Goal: Task Accomplishment & Management: Complete application form

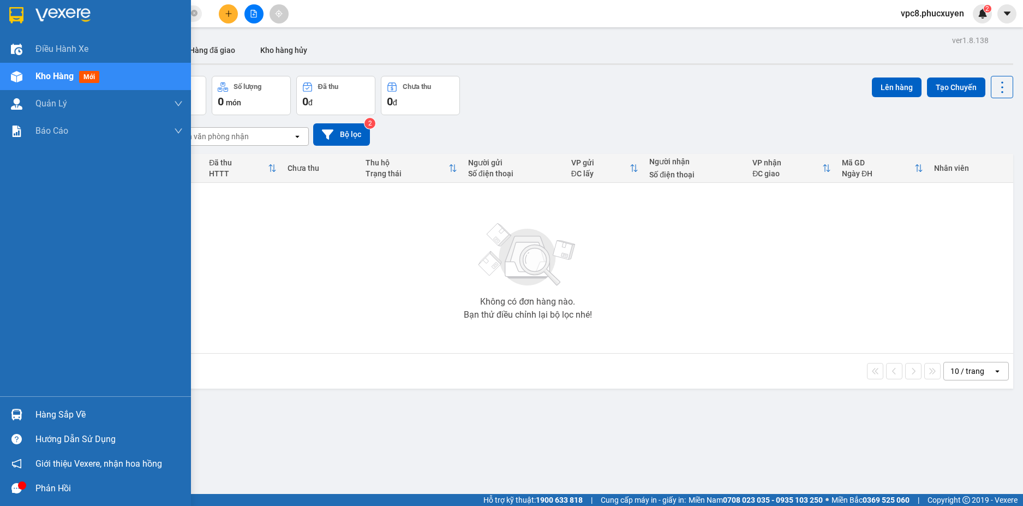
click at [13, 412] on img at bounding box center [16, 414] width 11 height 11
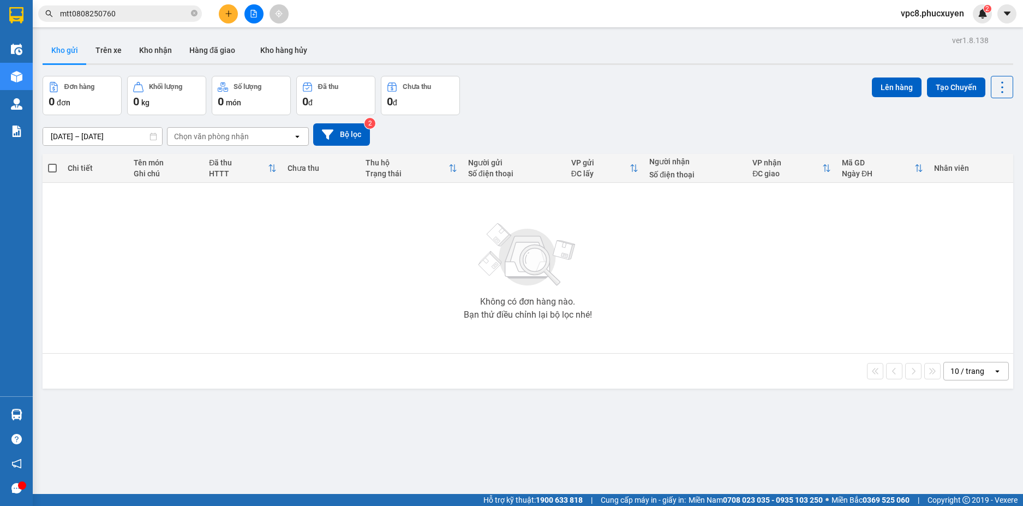
click at [255, 292] on section "Kết quả tìm kiếm ( 1 ) Bộ lọc Mã ĐH Trạng thái Món hàng Thu hộ Tổng cước Chưa c…" at bounding box center [511, 253] width 1023 height 506
click at [639, 146] on div "[DATE] – [DATE] Press the down arrow key to interact with the calendar and sele…" at bounding box center [528, 134] width 970 height 39
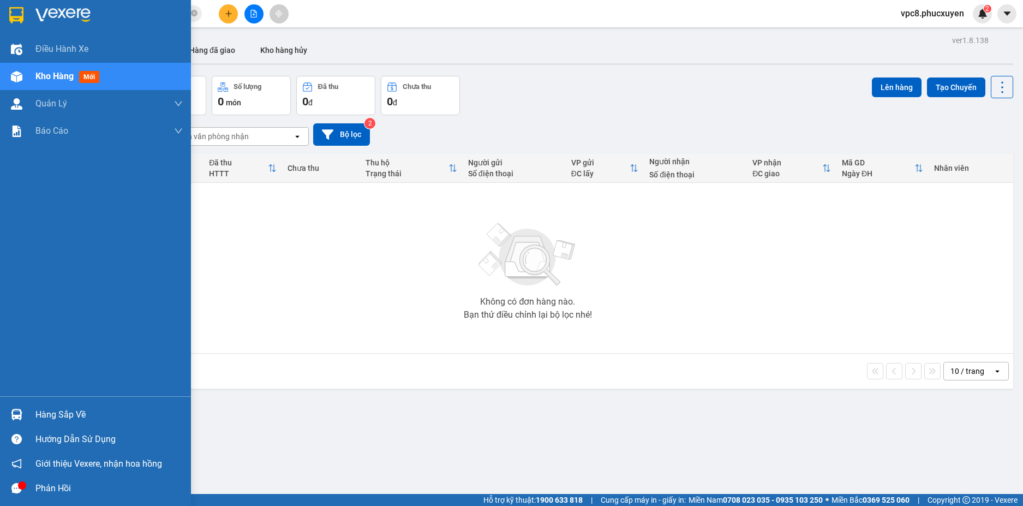
click at [24, 417] on div at bounding box center [16, 414] width 19 height 19
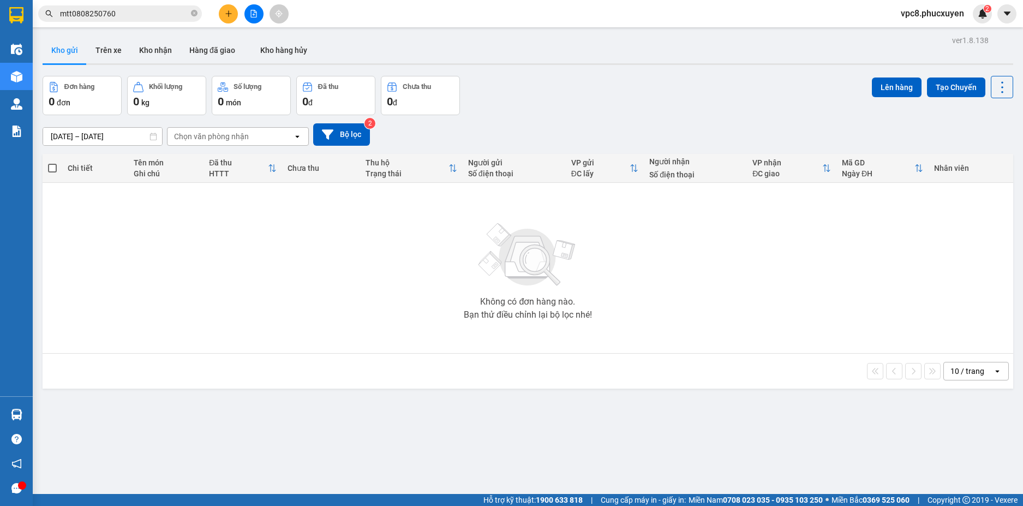
click at [620, 244] on section "Kết quả tìm kiếm ( 1 ) Bộ lọc Mã ĐH Trạng thái Món hàng Thu hộ Tổng cước Chưa c…" at bounding box center [511, 253] width 1023 height 506
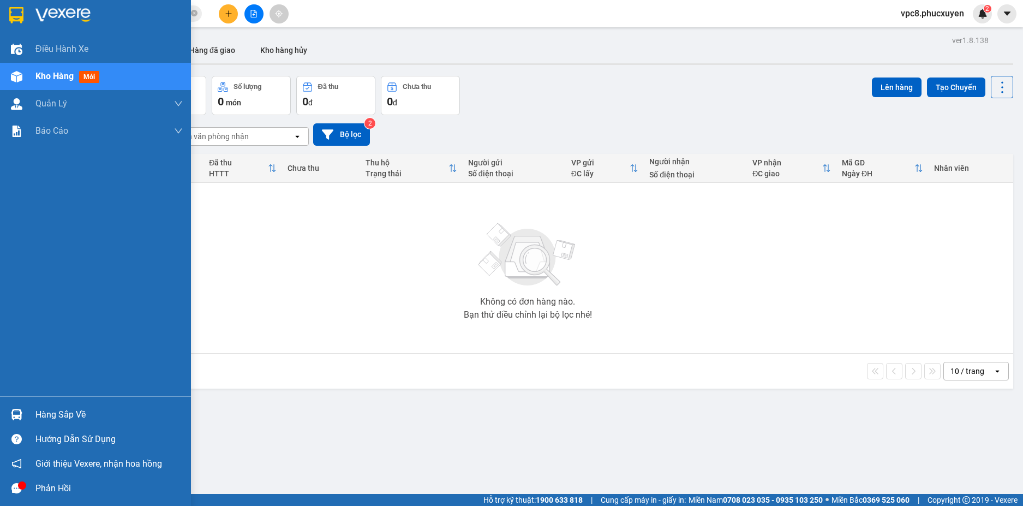
drag, startPoint x: 16, startPoint y: 410, endPoint x: 61, endPoint y: 397, distance: 46.5
click at [16, 410] on img at bounding box center [16, 414] width 11 height 11
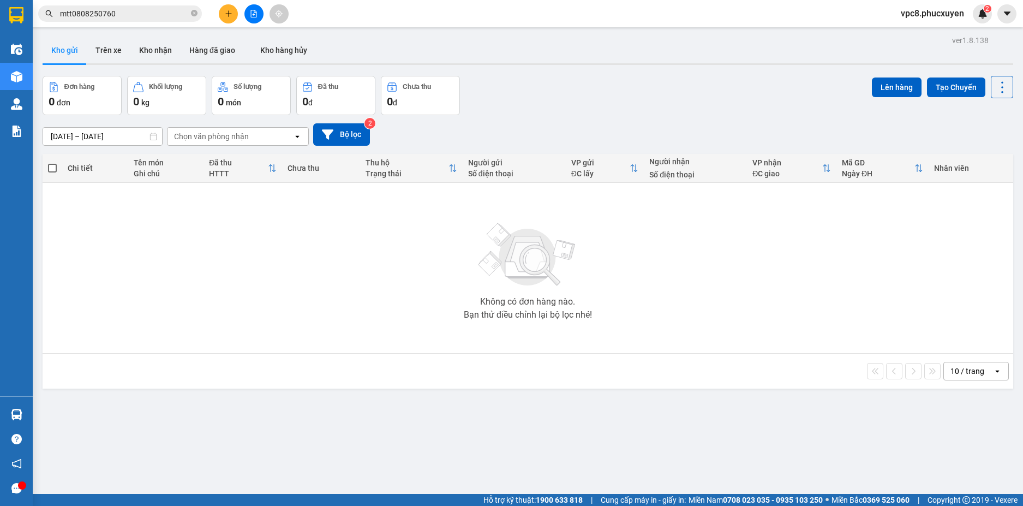
drag, startPoint x: 379, startPoint y: 324, endPoint x: 298, endPoint y: 411, distance: 118.9
click at [378, 324] on section "Kết quả tìm kiếm ( 1 ) Bộ lọc Mã ĐH Trạng thái Món hàng Thu hộ Tổng cước Chưa c…" at bounding box center [511, 253] width 1023 height 506
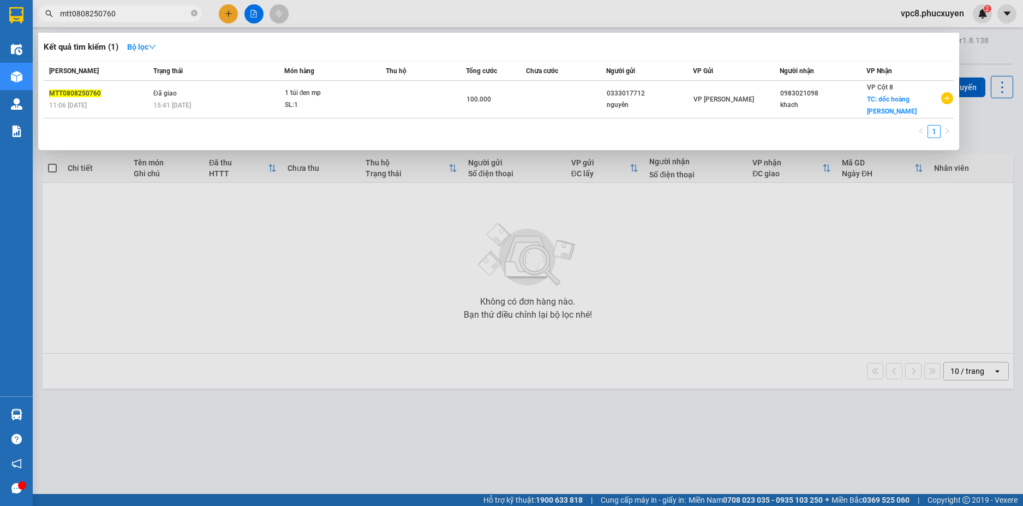
click at [153, 15] on input "mtt0808250760" at bounding box center [124, 14] width 129 height 12
paste input "0947070737"
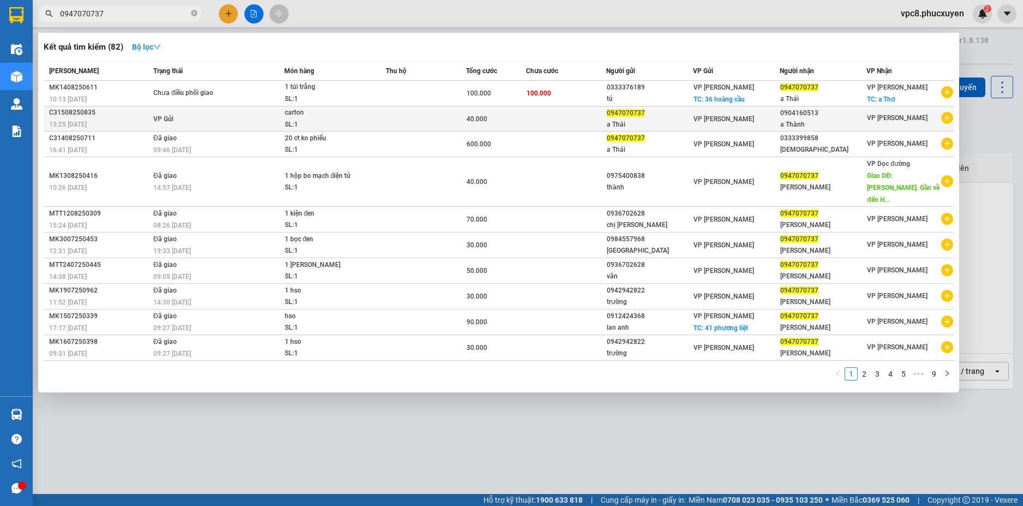
type input "0947070737"
click at [559, 118] on td at bounding box center [566, 118] width 80 height 25
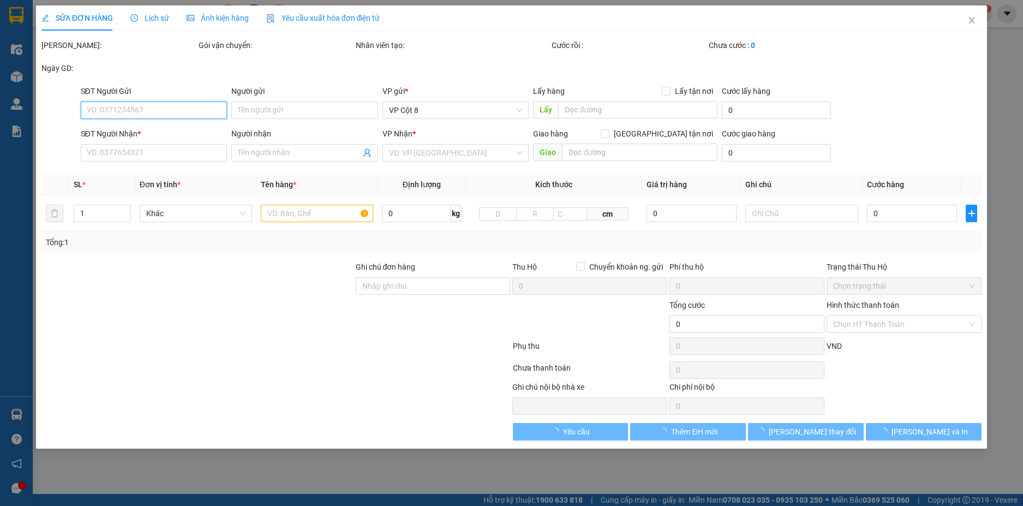
type input "0947070737"
type input "a Thái"
type input "0904160513"
type input "a Thành"
type input "40.000"
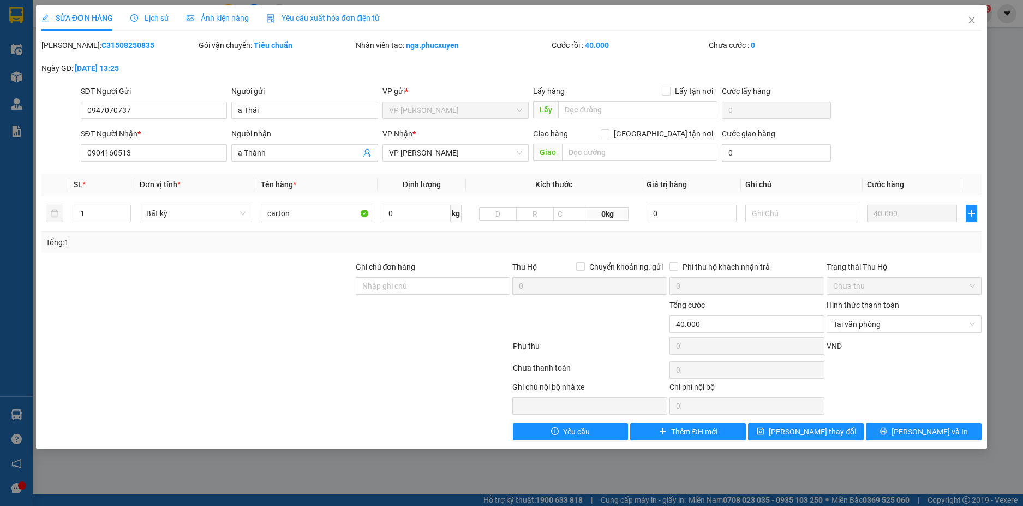
click at [151, 17] on span "Lịch sử" at bounding box center [149, 18] width 39 height 9
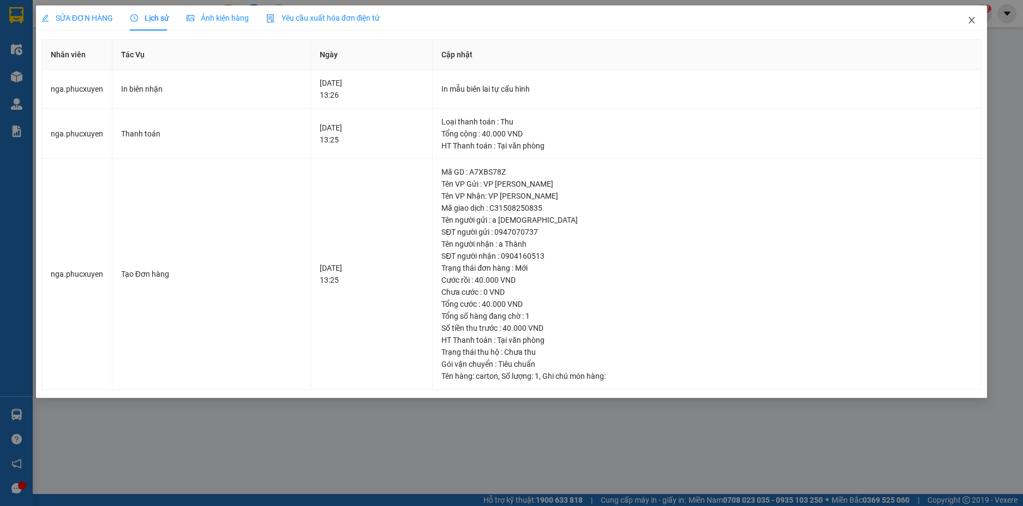
click at [971, 21] on icon "close" at bounding box center [972, 20] width 6 height 7
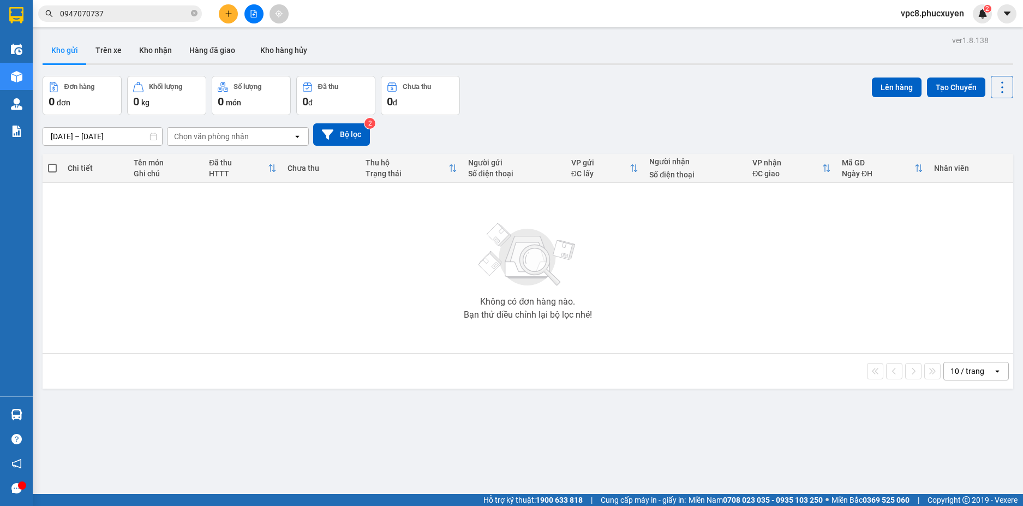
click at [455, 38] on div "Kho gửi Trên xe Kho nhận Hàng đã giao Kho hàng hủy" at bounding box center [528, 51] width 970 height 29
click at [121, 23] on div "Kết quả tìm kiếm ( 82 ) Bộ lọc Mã ĐH Trạng thái Món hàng Thu hộ Tổng cước Chưa …" at bounding box center [511, 13] width 1023 height 27
click at [113, 13] on input "0947070737" at bounding box center [124, 14] width 129 height 12
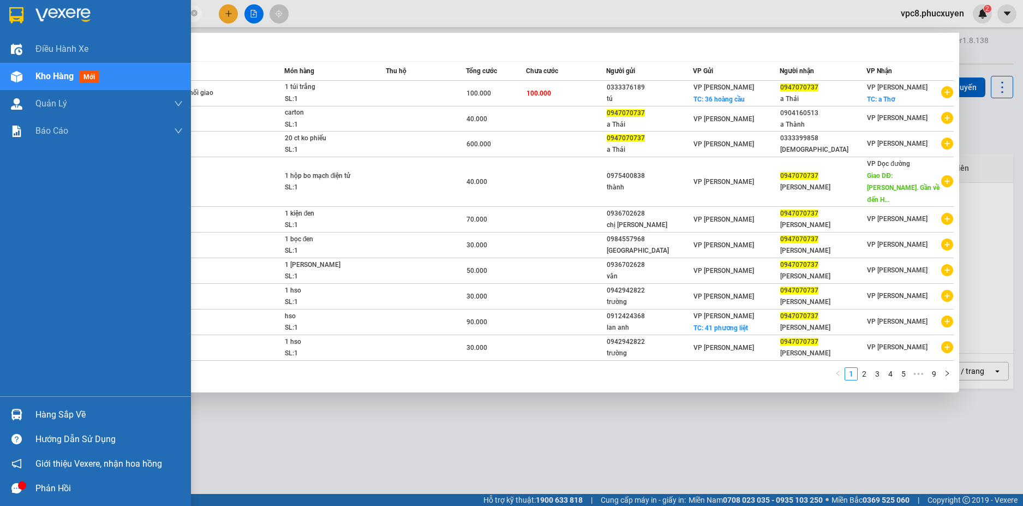
click at [14, 411] on img at bounding box center [16, 414] width 11 height 11
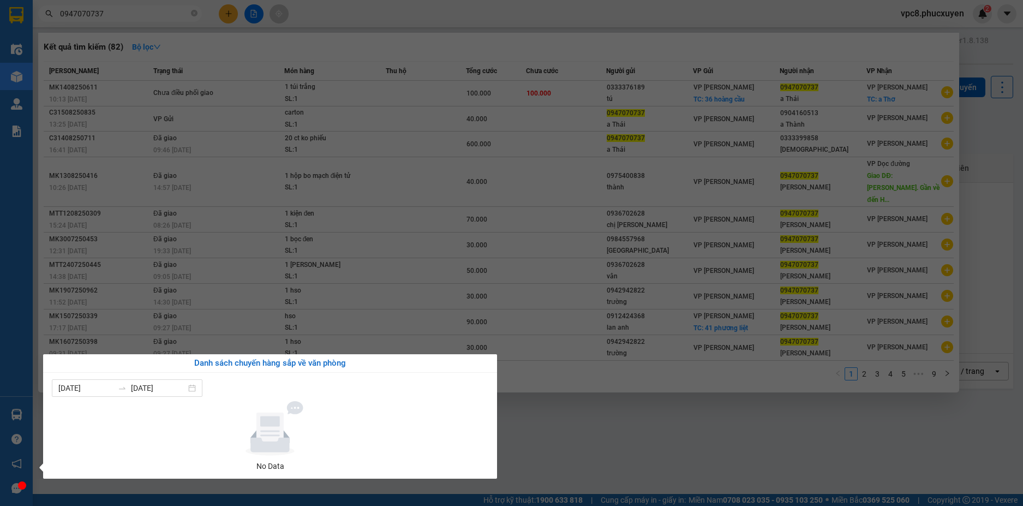
click at [651, 410] on section "Kết quả tìm kiếm ( 82 ) Bộ lọc Mã ĐH Trạng thái Món hàng Thu hộ Tổng cước Chưa …" at bounding box center [511, 253] width 1023 height 506
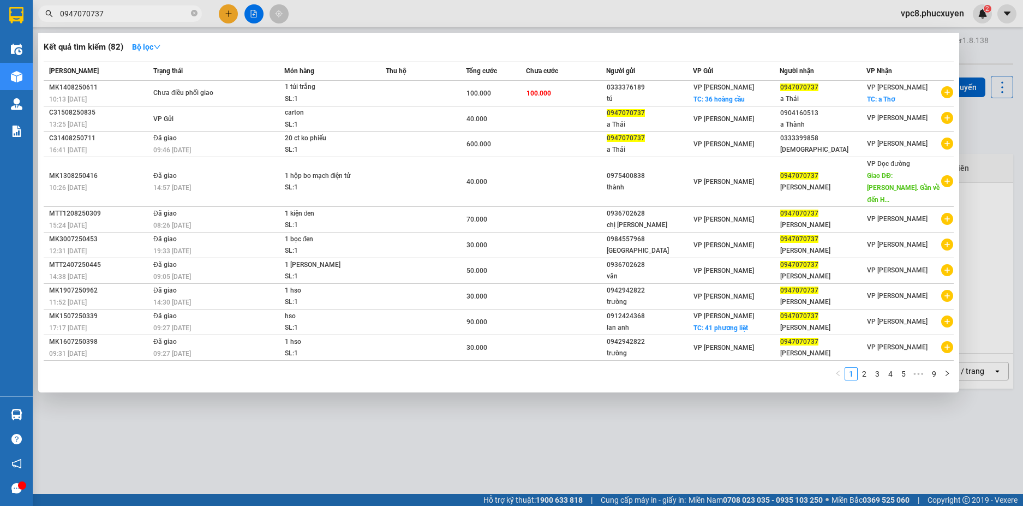
click at [977, 154] on div at bounding box center [511, 253] width 1023 height 506
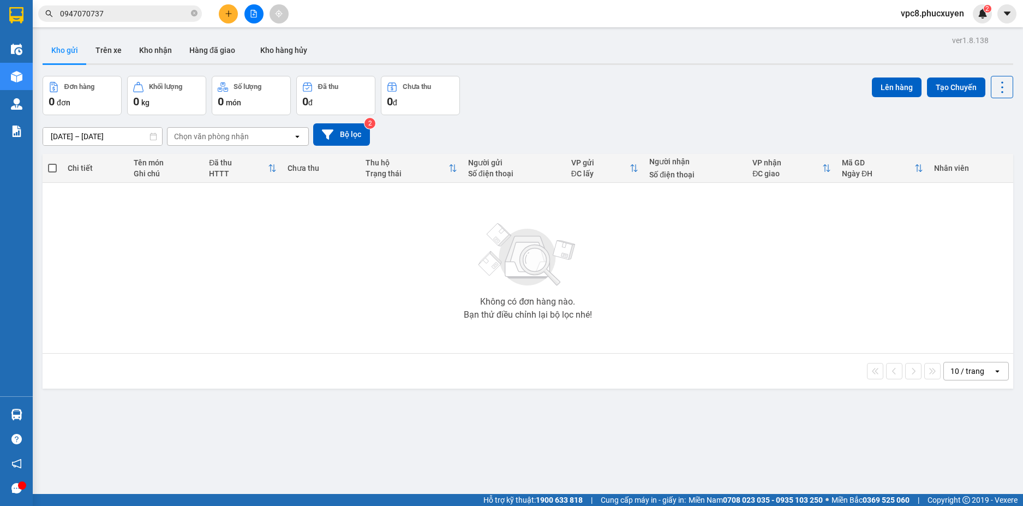
click at [547, 82] on div "Đơn hàng 0 đơn Khối lượng 0 kg Số lượng 0 món Đã thu 0 đ Chưa thu 0 đ Lên hàng …" at bounding box center [528, 95] width 970 height 39
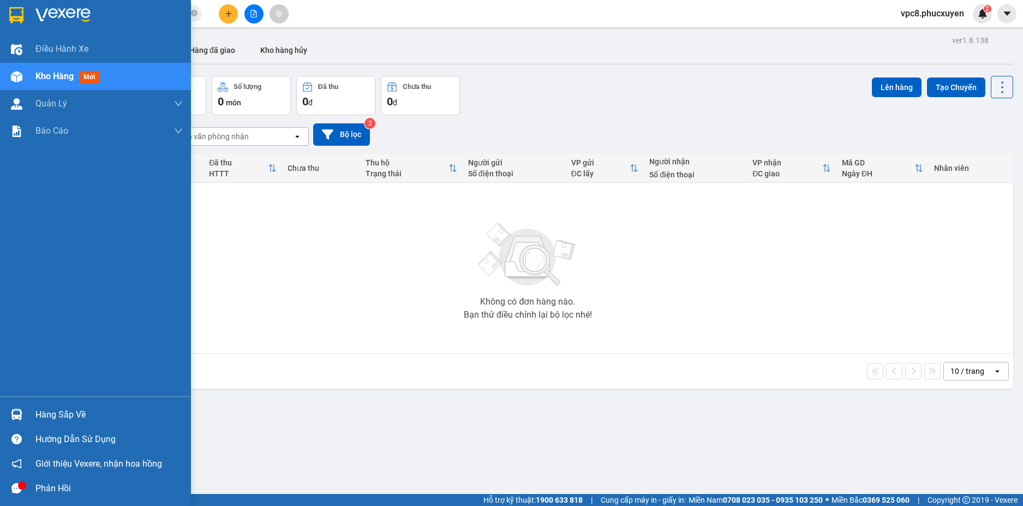
click at [21, 416] on img at bounding box center [16, 414] width 11 height 11
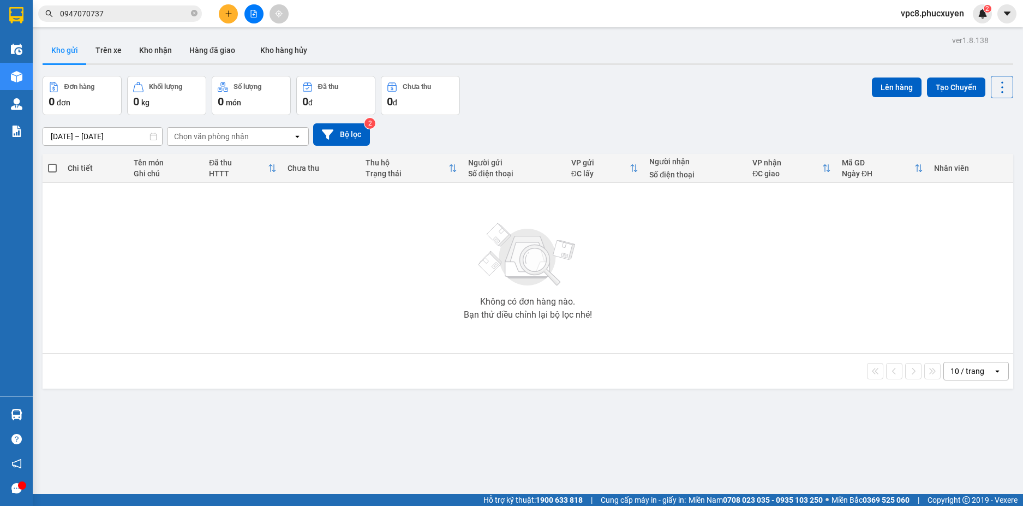
click at [606, 351] on section "Kết quả tìm kiếm ( 82 ) Bộ lọc Mã ĐH Trạng thái Món hàng Thu hộ Tổng cước Chưa …" at bounding box center [511, 253] width 1023 height 506
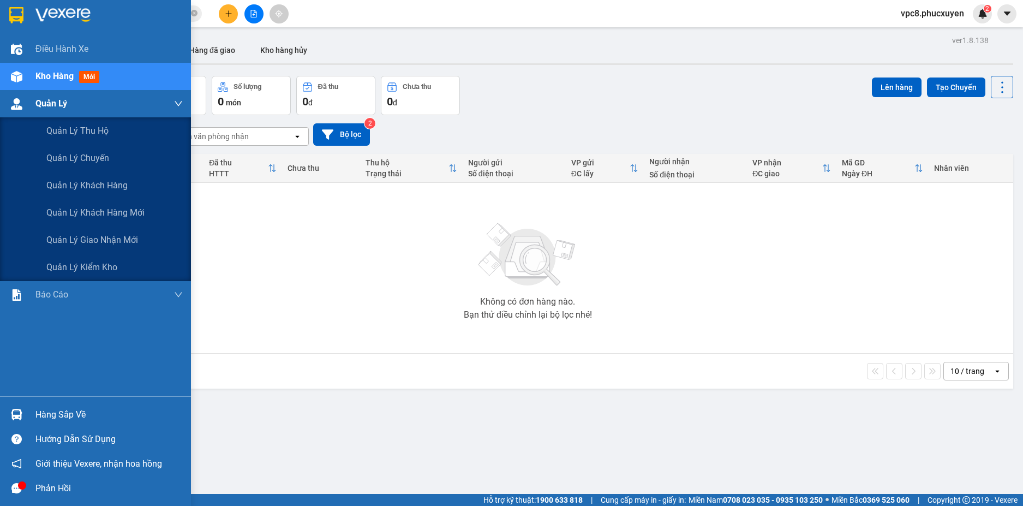
click at [14, 101] on img at bounding box center [16, 103] width 11 height 11
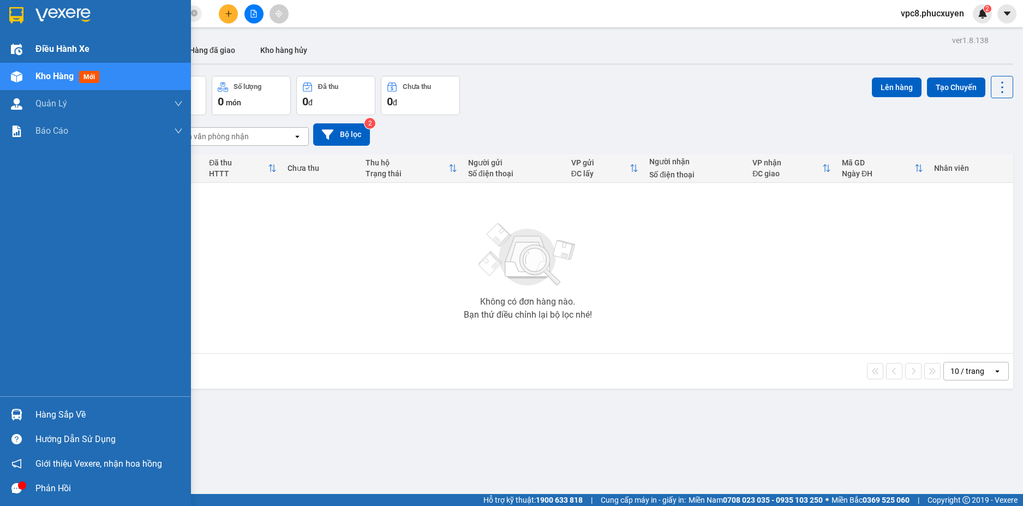
click at [22, 44] on img at bounding box center [16, 49] width 11 height 11
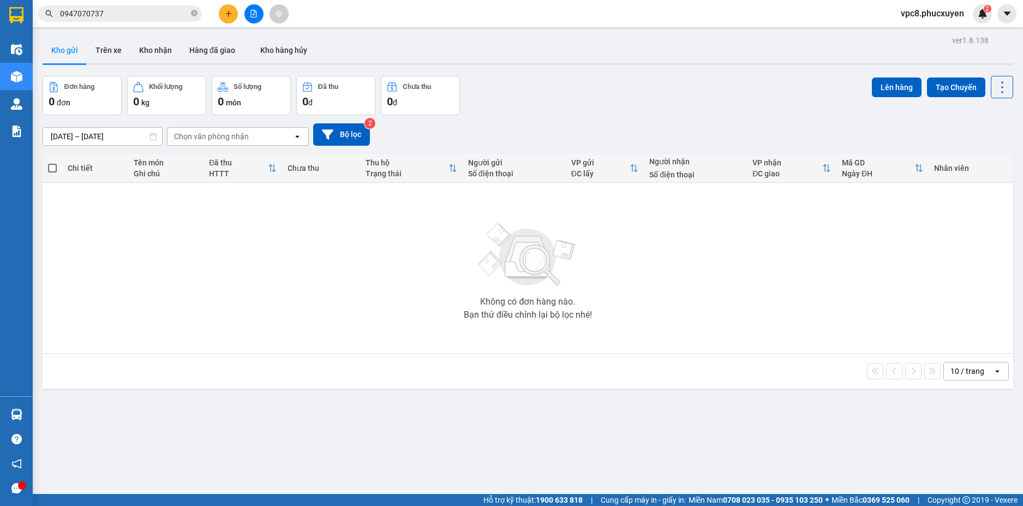
click at [534, 96] on div "Đơn hàng 0 đơn Khối lượng 0 kg Số lượng 0 món Đã thu 0 đ Chưa thu 0 đ Lên hàng …" at bounding box center [528, 95] width 970 height 39
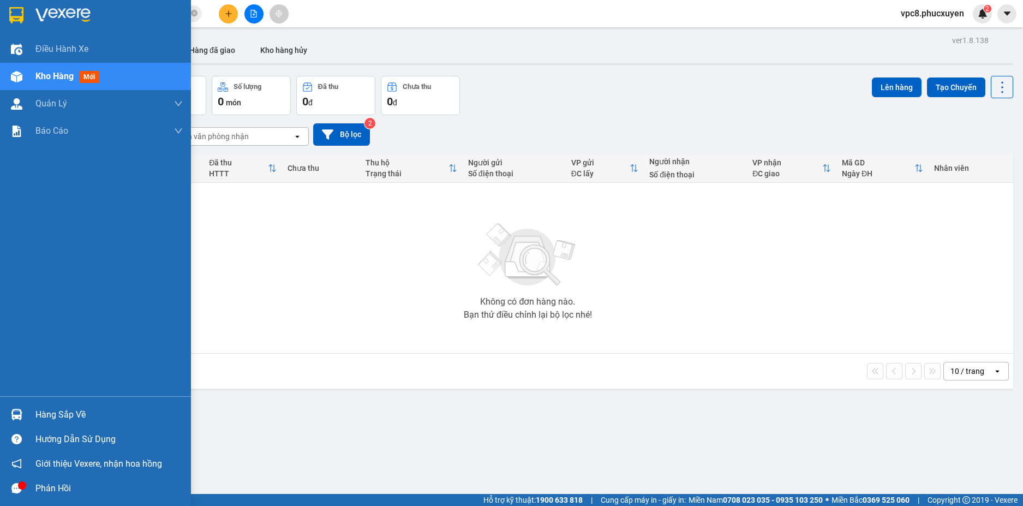
click at [23, 411] on div at bounding box center [16, 414] width 19 height 19
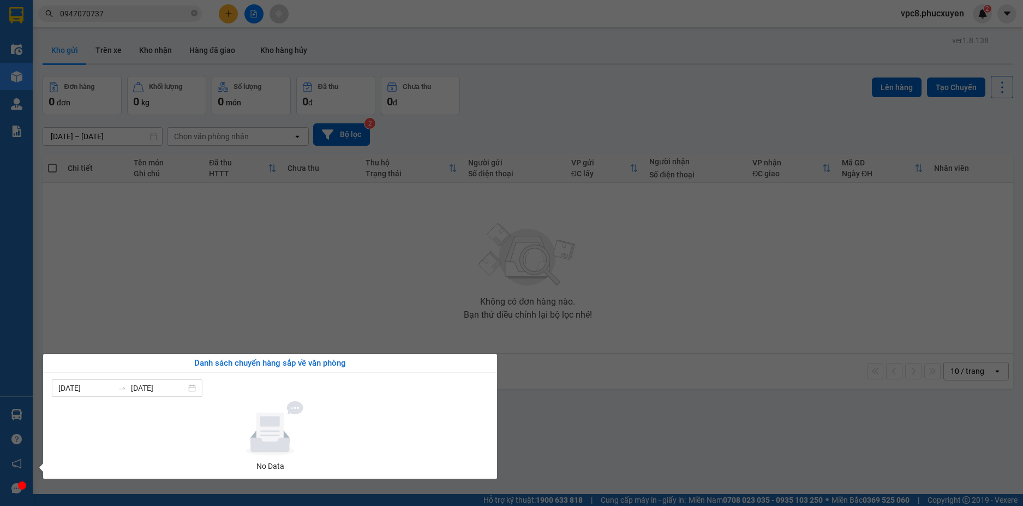
click at [619, 303] on section "Kết quả tìm kiếm ( 82 ) Bộ lọc Mã ĐH Trạng thái Món hàng Thu hộ Tổng cước Chưa …" at bounding box center [511, 253] width 1023 height 506
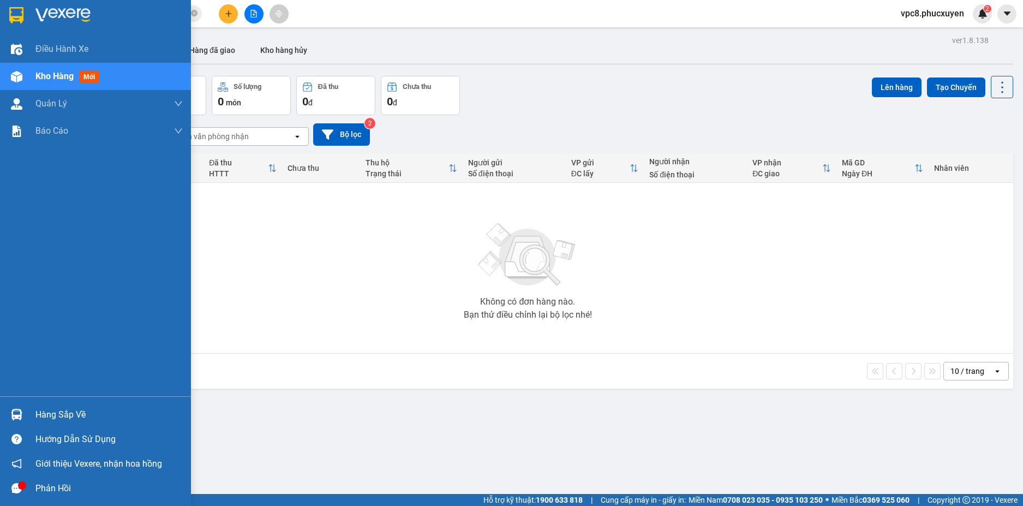
click at [13, 413] on img at bounding box center [16, 414] width 11 height 11
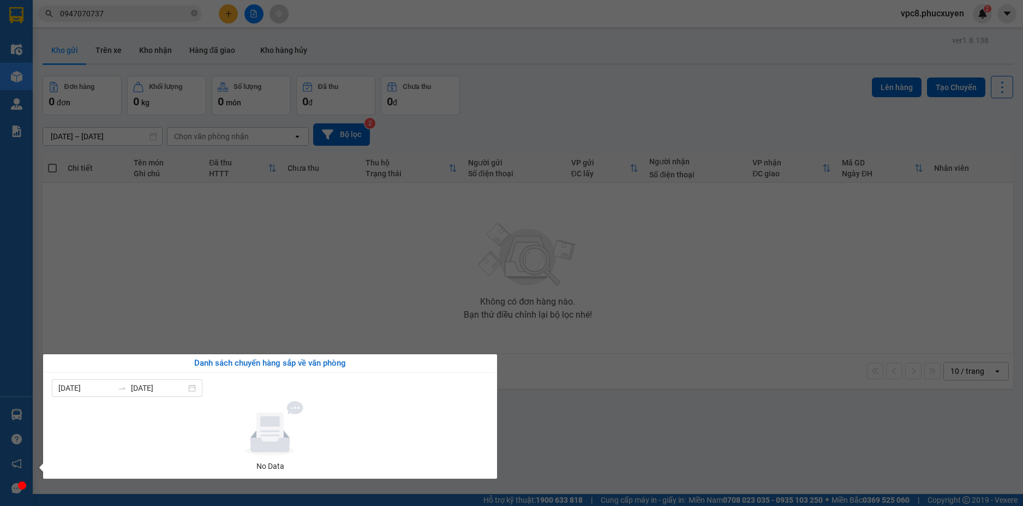
click at [729, 344] on section "Kết quả tìm kiếm ( 82 ) Bộ lọc Mã ĐH Trạng thái Món hàng Thu hộ Tổng cước Chưa …" at bounding box center [511, 253] width 1023 height 506
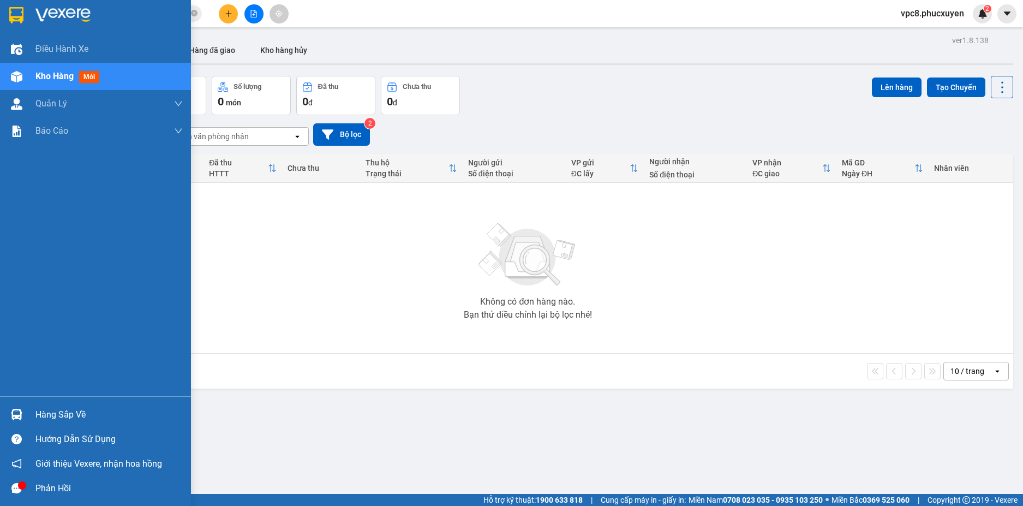
drag, startPoint x: 13, startPoint y: 409, endPoint x: 91, endPoint y: 389, distance: 81.1
click at [13, 409] on img at bounding box center [16, 414] width 11 height 11
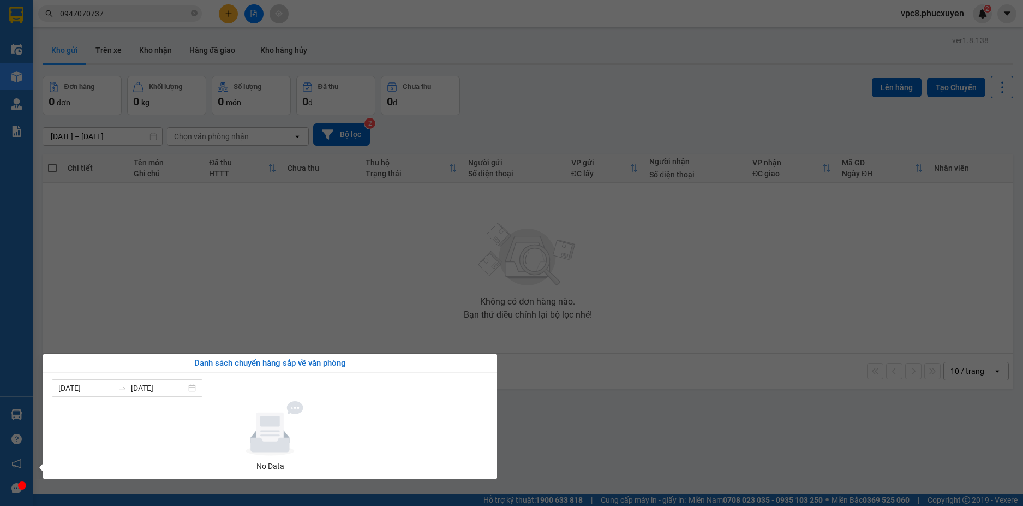
drag, startPoint x: 577, startPoint y: 305, endPoint x: 400, endPoint y: 12, distance: 342.5
click at [568, 297] on section "Kết quả tìm kiếm ( 82 ) Bộ lọc Mã ĐH Trạng thái Món hàng Thu hộ Tổng cước Chưa …" at bounding box center [511, 253] width 1023 height 506
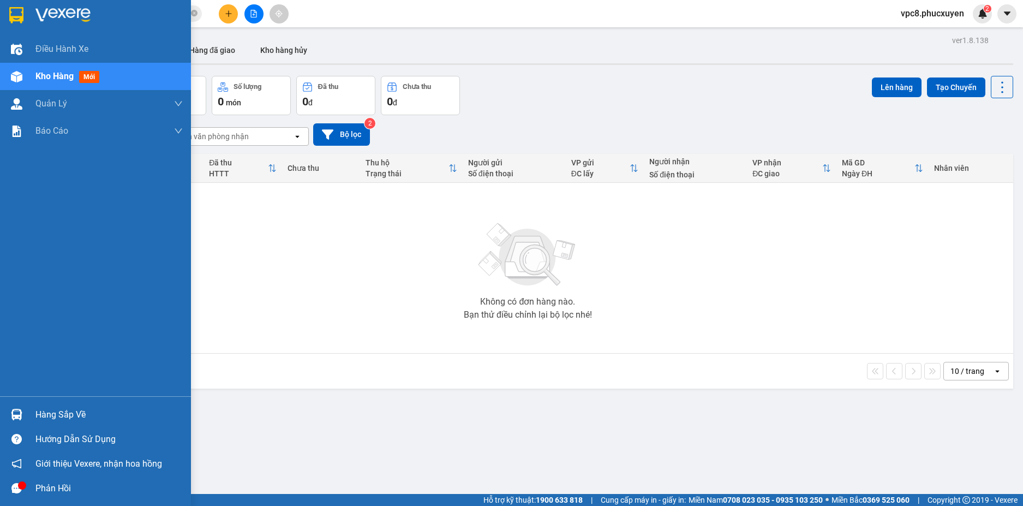
click at [16, 407] on div at bounding box center [16, 414] width 19 height 19
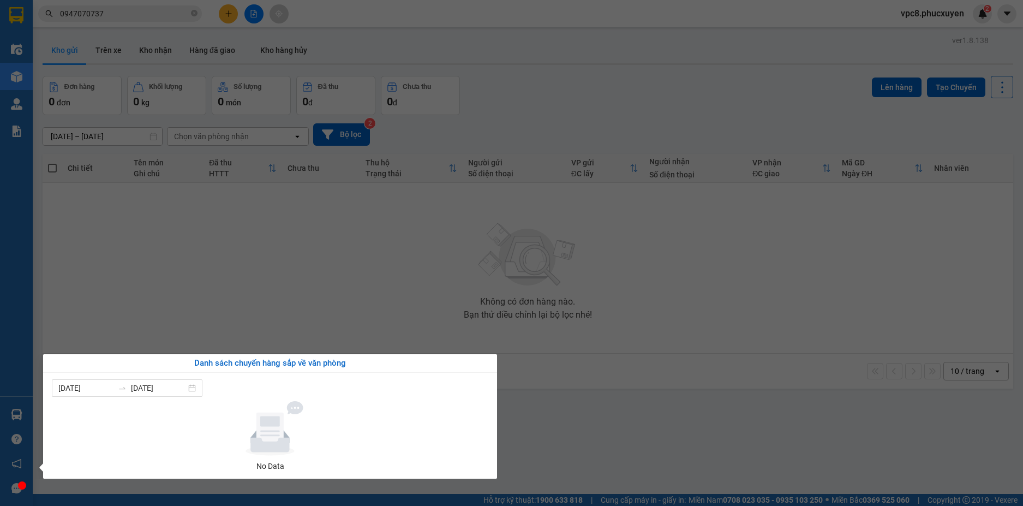
click at [394, 317] on section "Kết quả tìm kiếm ( 82 ) Bộ lọc Mã ĐH Trạng thái Món hàng Thu hộ Tổng cước Chưa …" at bounding box center [511, 253] width 1023 height 506
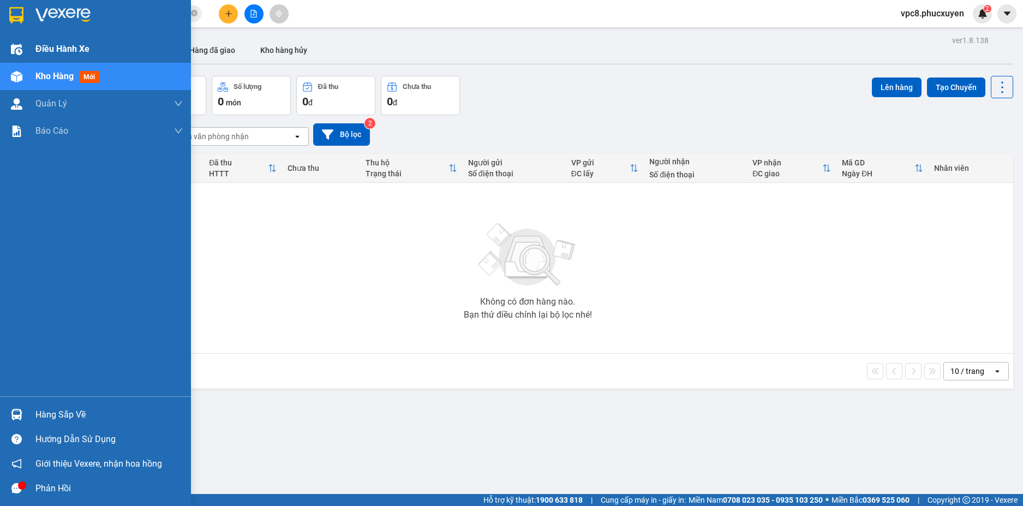
click at [49, 45] on span "Điều hành xe" at bounding box center [62, 49] width 54 height 14
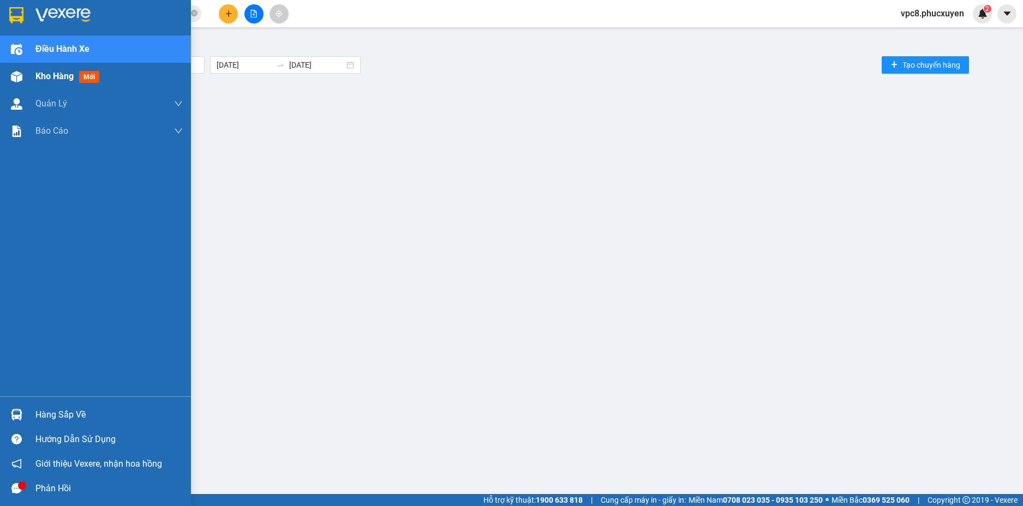
click at [95, 82] on span "mới" at bounding box center [89, 77] width 20 height 12
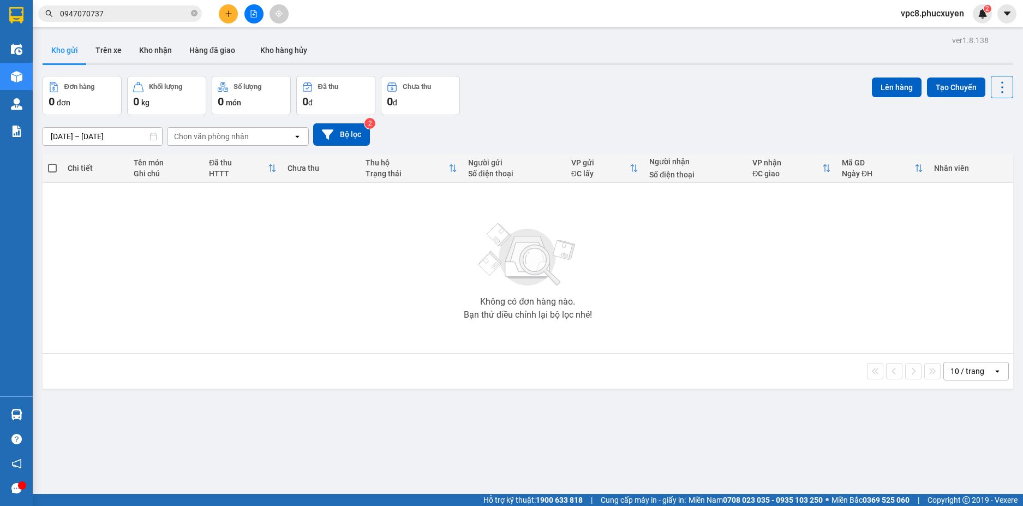
click at [483, 421] on div "ver 1.8.138 Kho gửi Trên xe Kho nhận Hàng đã giao Kho hàng hủy Đơn hàng 0 đơn K…" at bounding box center [527, 286] width 979 height 506
click at [230, 16] on icon "plus" at bounding box center [229, 14] width 8 height 8
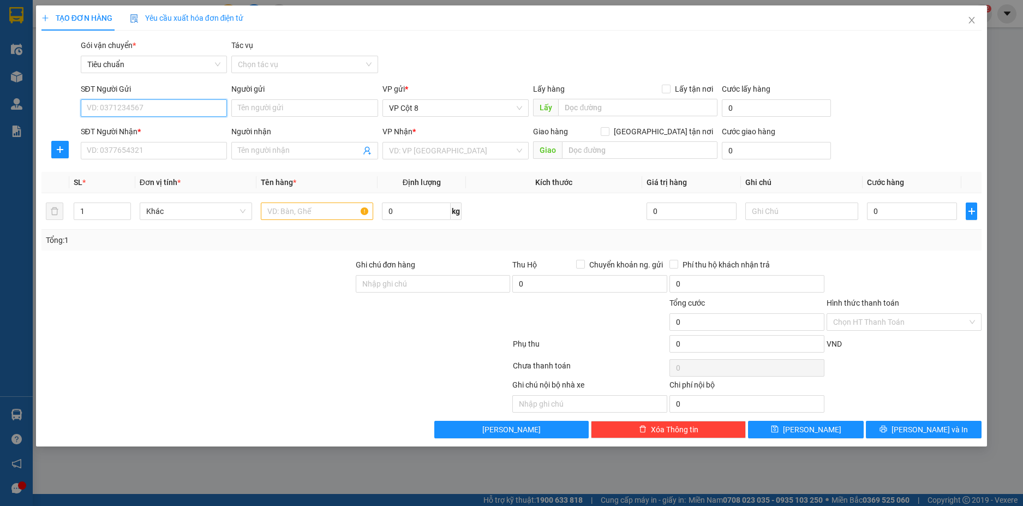
click at [146, 100] on input "SĐT Người Gửi" at bounding box center [154, 107] width 147 height 17
click at [152, 116] on input "SĐT Người Gửi" at bounding box center [154, 107] width 147 height 17
click at [131, 125] on div "0962110841 - BS Trường" at bounding box center [154, 130] width 134 height 12
type input "0962110841"
type input "BS Trường"
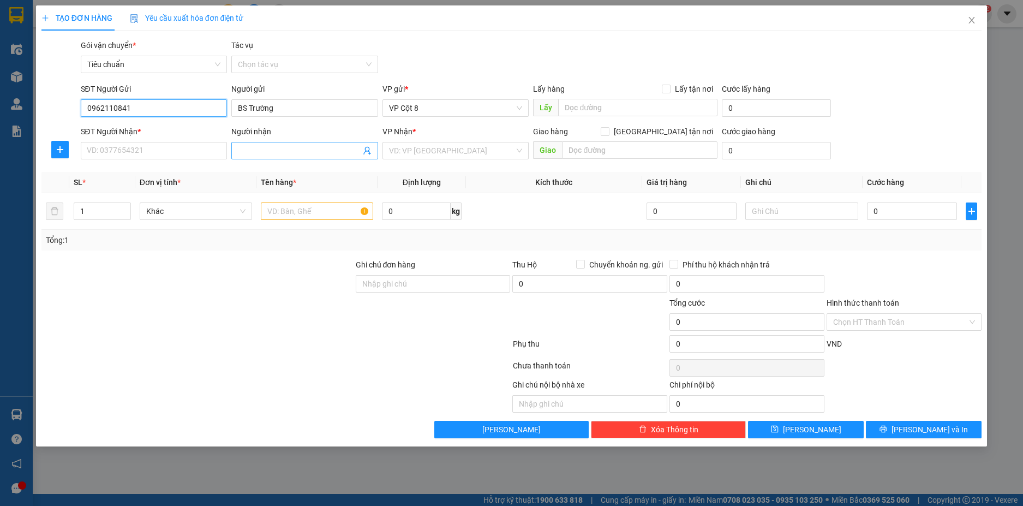
type input "0962110841"
click at [367, 154] on icon "user-add" at bounding box center [367, 150] width 9 height 9
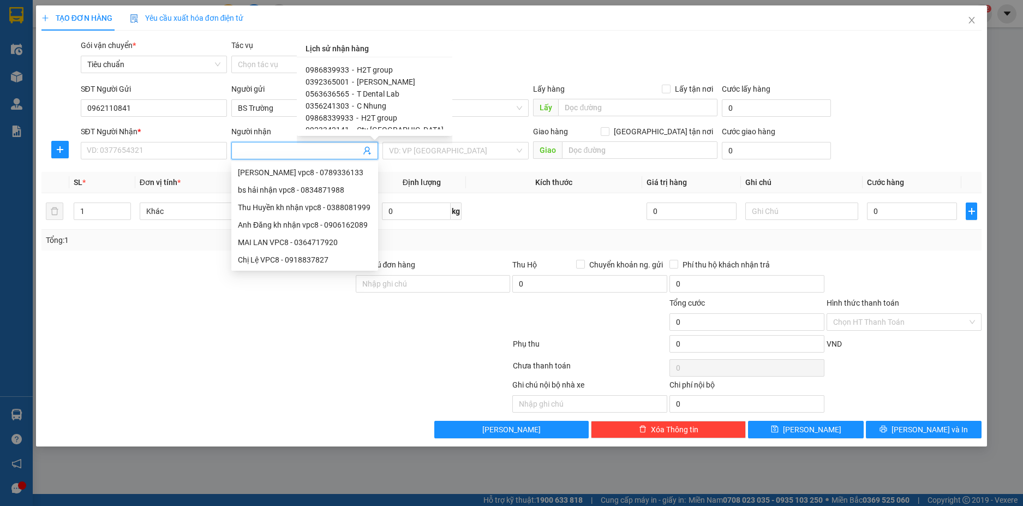
click at [374, 71] on span "H2T group" at bounding box center [375, 69] width 36 height 9
type input "0986839933"
type input "H2T group"
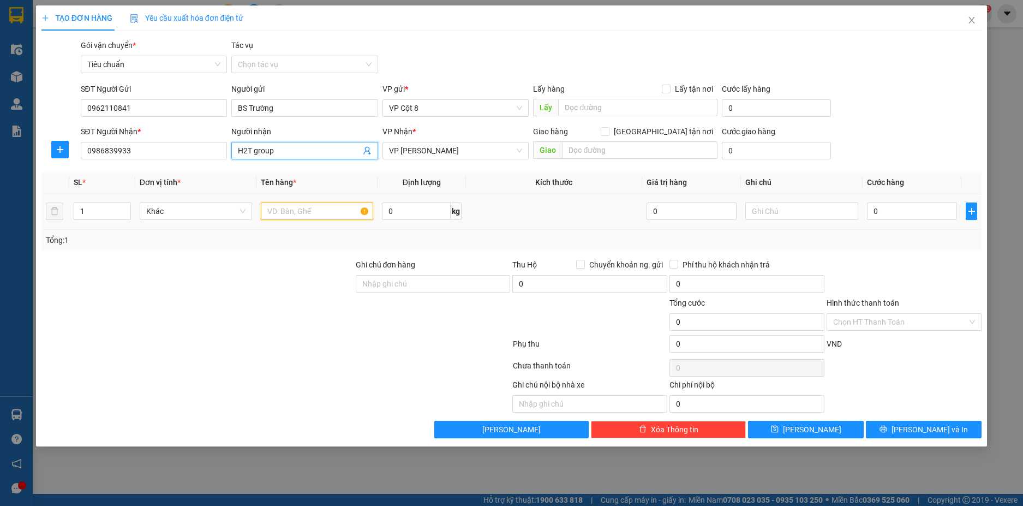
click at [318, 213] on input "text" at bounding box center [317, 210] width 112 height 17
type input "Mẫu"
drag, startPoint x: 161, startPoint y: 385, endPoint x: 181, endPoint y: 380, distance: 20.8
click at [164, 385] on div at bounding box center [177, 396] width 275 height 34
click at [899, 218] on input "0" at bounding box center [912, 210] width 91 height 17
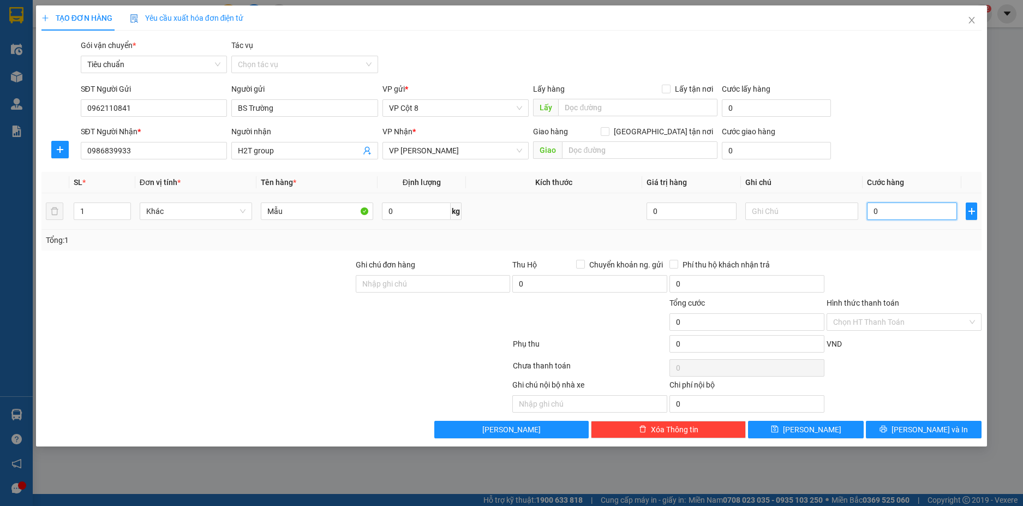
type input "3"
type input "30"
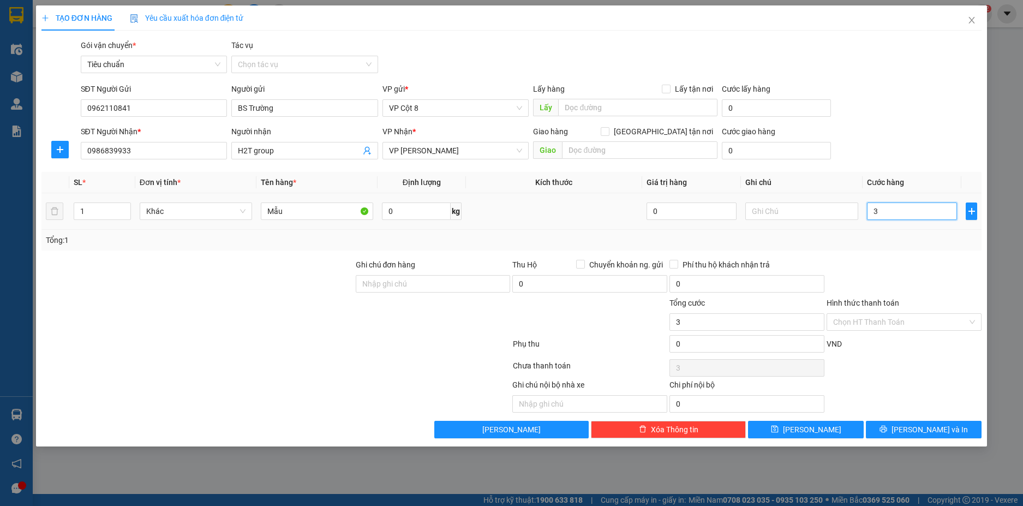
type input "30"
type input "30.000"
click at [909, 280] on div at bounding box center [903, 278] width 157 height 38
click at [858, 314] on input "Hình thức thanh toán" at bounding box center [900, 322] width 134 height 16
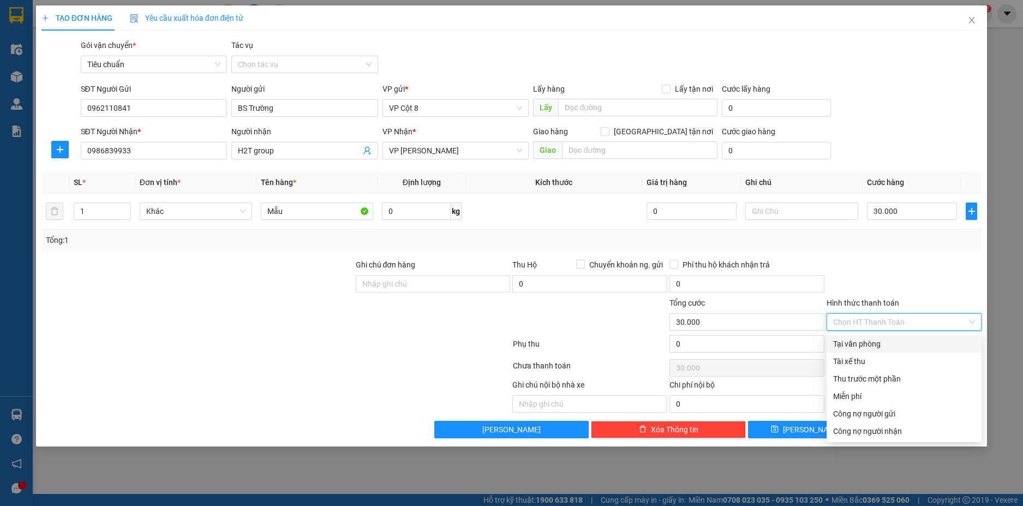
click at [871, 320] on input "Hình thức thanh toán" at bounding box center [900, 322] width 134 height 16
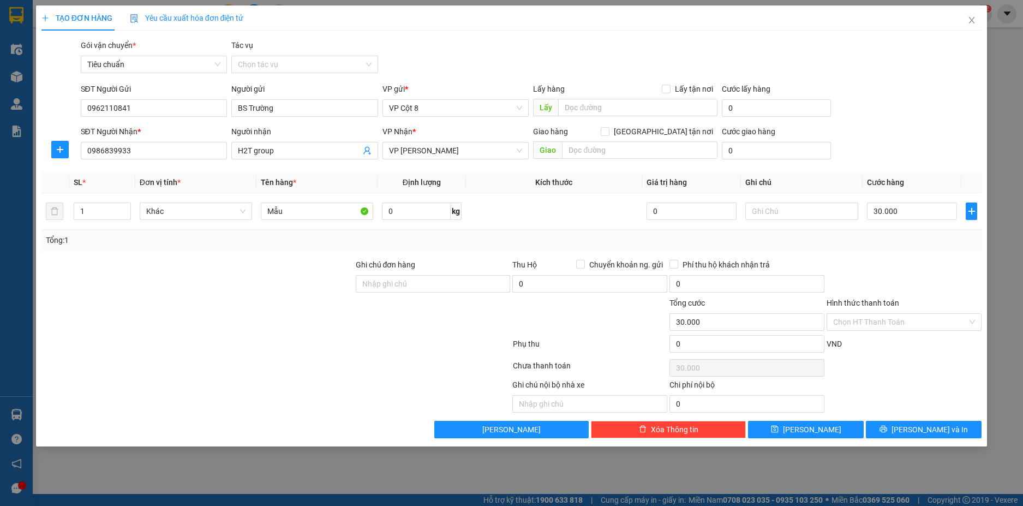
click at [877, 267] on div at bounding box center [903, 278] width 157 height 38
click at [875, 322] on input "Hình thức thanh toán" at bounding box center [900, 322] width 134 height 16
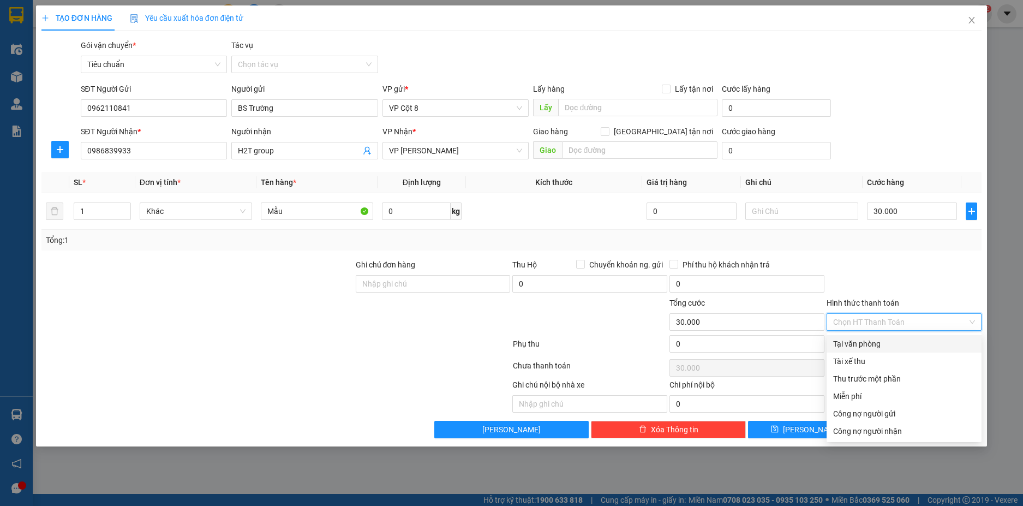
click at [859, 344] on div "Tại văn phòng" at bounding box center [904, 344] width 142 height 12
type input "0"
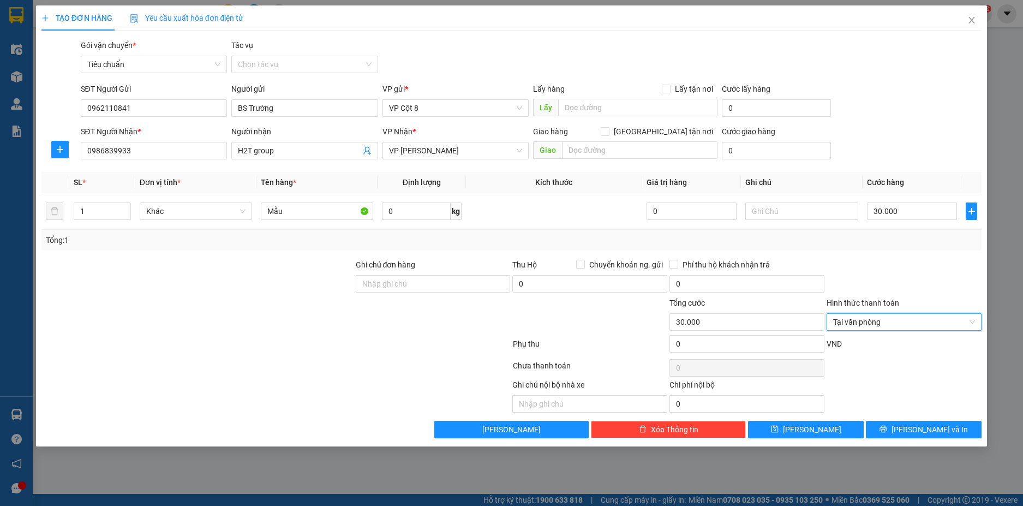
click at [887, 269] on div at bounding box center [903, 278] width 157 height 38
click at [927, 432] on span "[PERSON_NAME] và In" at bounding box center [929, 429] width 76 height 12
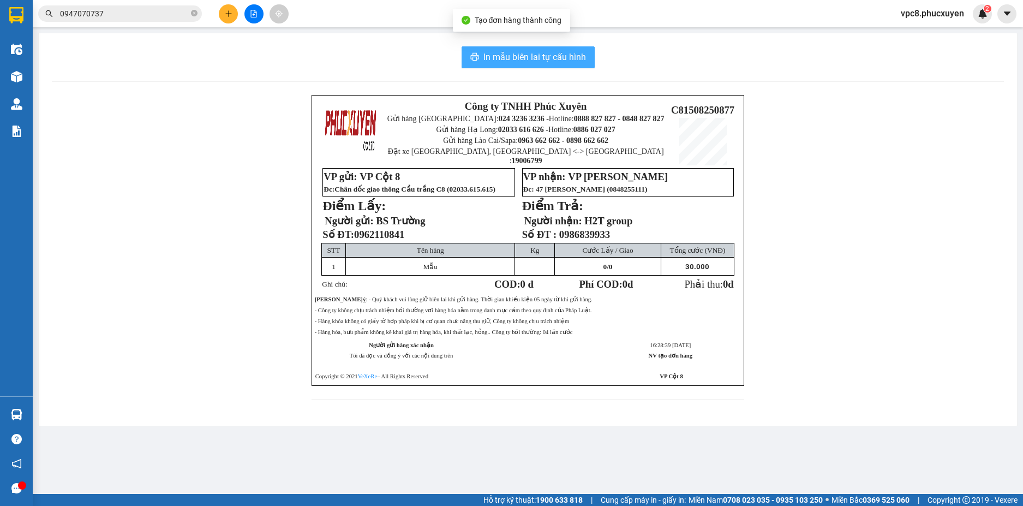
click at [509, 56] on span "In mẫu biên lai tự cấu hình" at bounding box center [534, 57] width 103 height 14
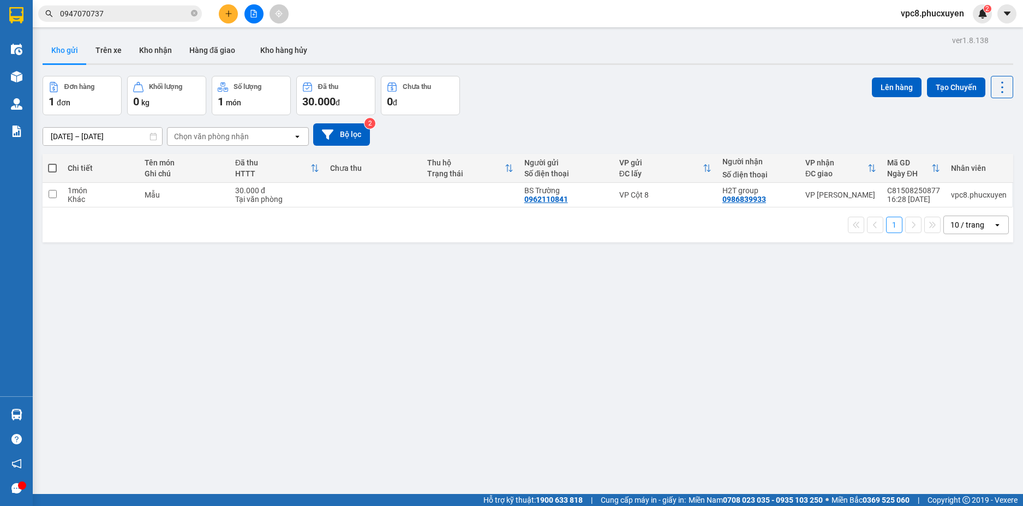
click at [632, 70] on div "ver 1.8.138 Kho gửi Trên xe Kho nhận Hàng đã giao Kho hàng hủy Đơn hàng 1 đơn K…" at bounding box center [527, 286] width 979 height 506
click at [141, 50] on button "Kho nhận" at bounding box center [155, 50] width 50 height 26
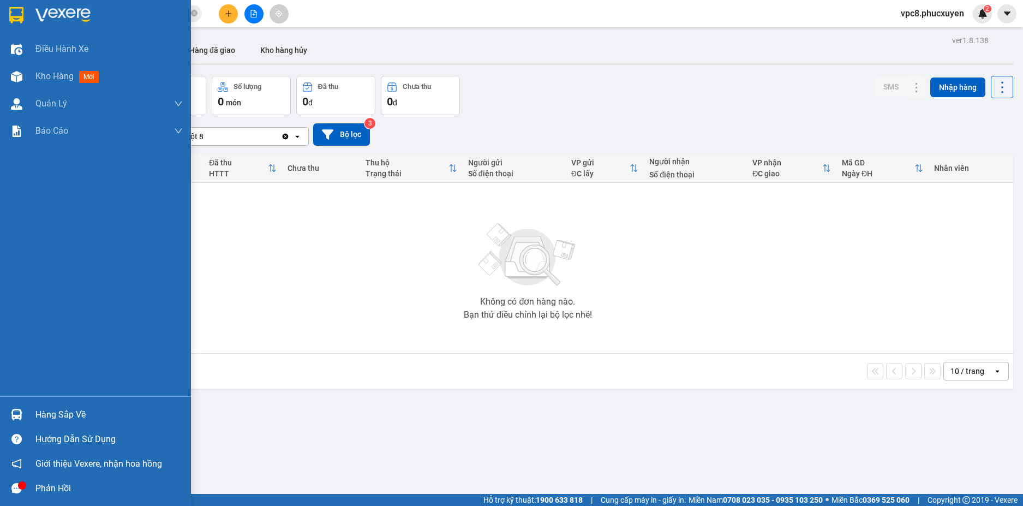
click at [22, 413] on img at bounding box center [16, 414] width 11 height 11
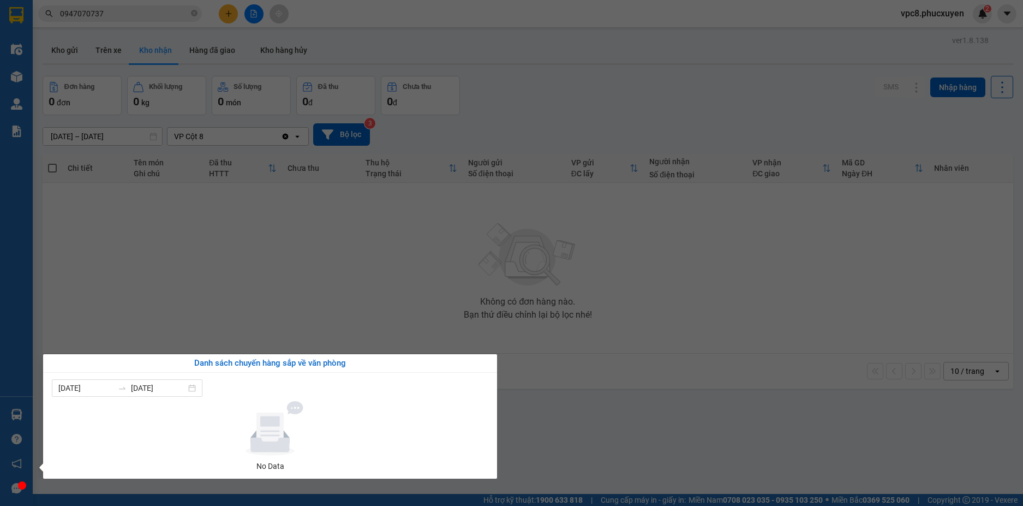
drag, startPoint x: 615, startPoint y: 355, endPoint x: 531, endPoint y: 261, distance: 126.3
click at [604, 348] on section "Kết quả tìm kiếm ( 82 ) Bộ lọc Mã ĐH Trạng thái Món hàng Thu hộ Tổng cước Chưa …" at bounding box center [511, 253] width 1023 height 506
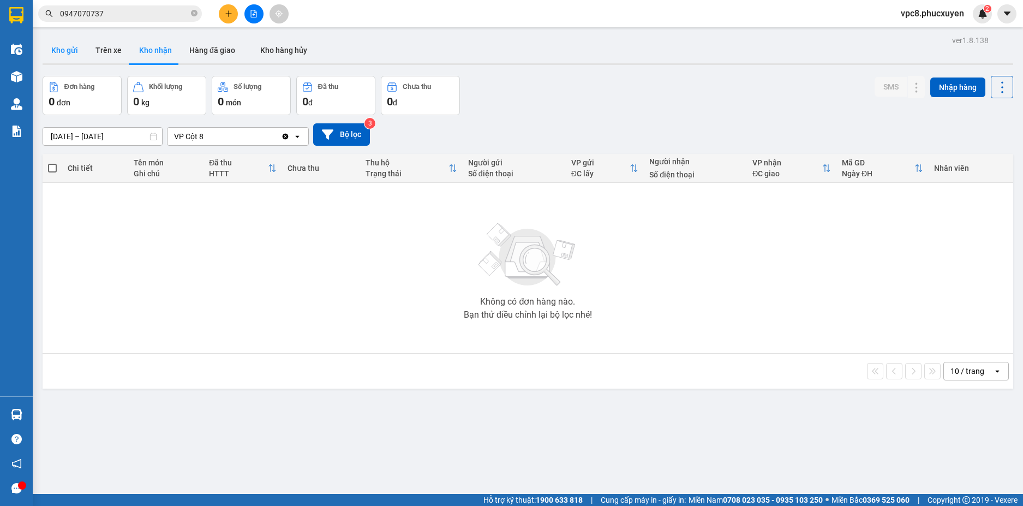
click at [55, 46] on button "Kho gửi" at bounding box center [65, 50] width 44 height 26
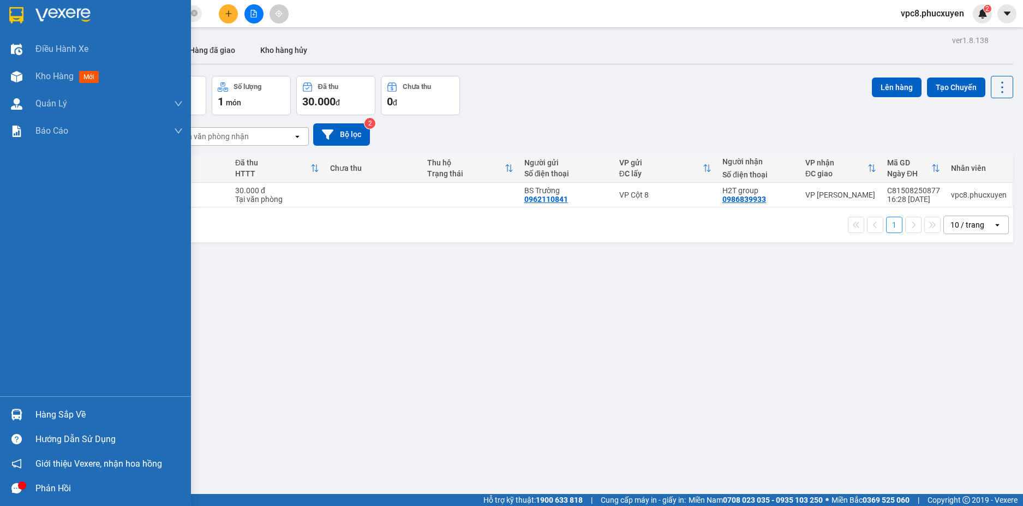
click at [14, 409] on img at bounding box center [16, 414] width 11 height 11
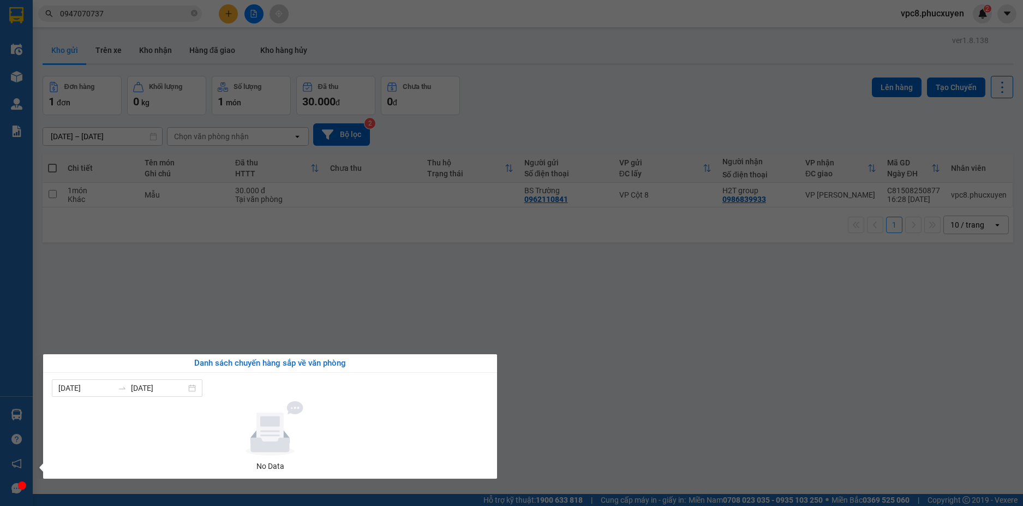
drag, startPoint x: 447, startPoint y: 310, endPoint x: 390, endPoint y: 273, distance: 67.5
click at [445, 310] on section "Kết quả tìm kiếm ( 82 ) Bộ lọc Mã ĐH Trạng thái Món hàng Thu hộ Tổng cước Chưa …" at bounding box center [511, 253] width 1023 height 506
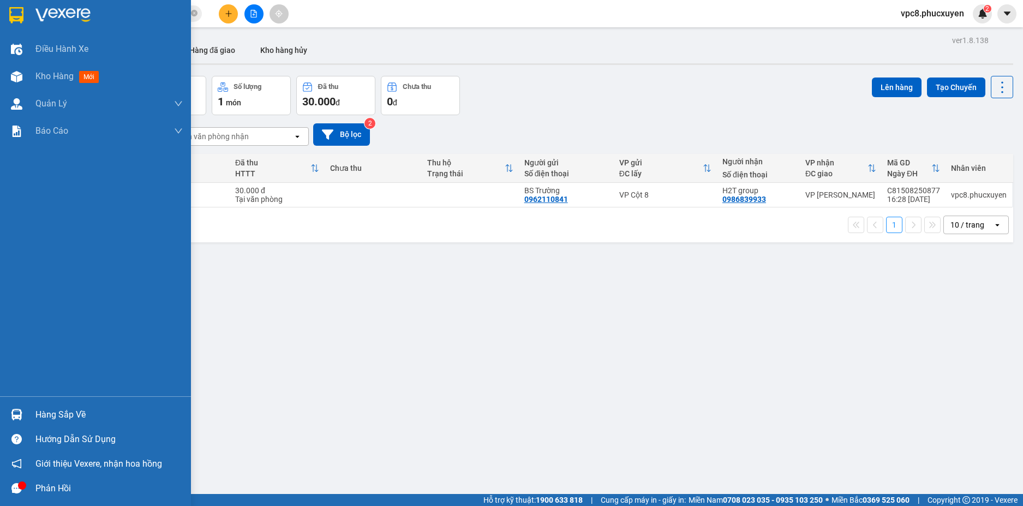
click at [15, 408] on div at bounding box center [16, 414] width 19 height 19
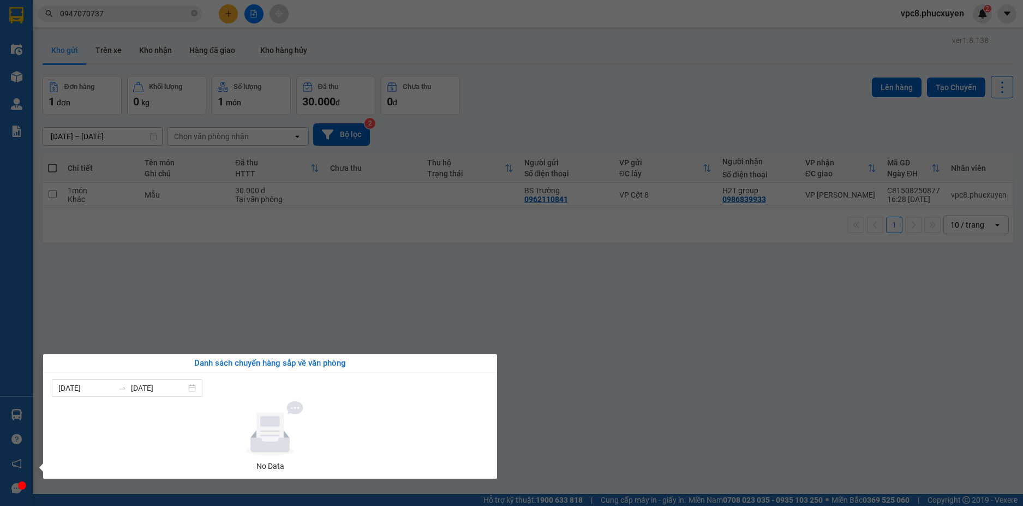
click at [516, 322] on section "Kết quả tìm kiếm ( 82 ) Bộ lọc Mã ĐH Trạng thái Món hàng Thu hộ Tổng cước Chưa …" at bounding box center [511, 253] width 1023 height 506
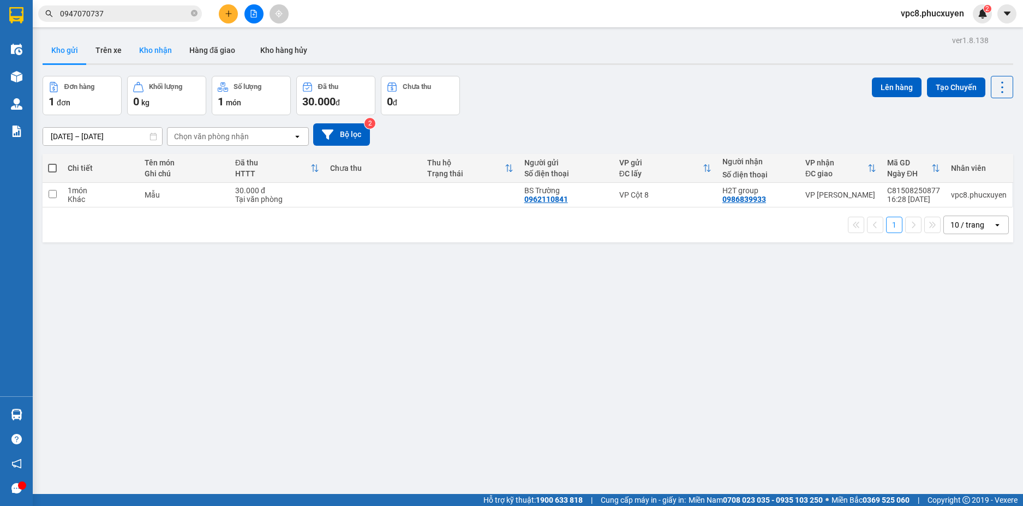
click at [149, 50] on button "Kho nhận" at bounding box center [155, 50] width 50 height 26
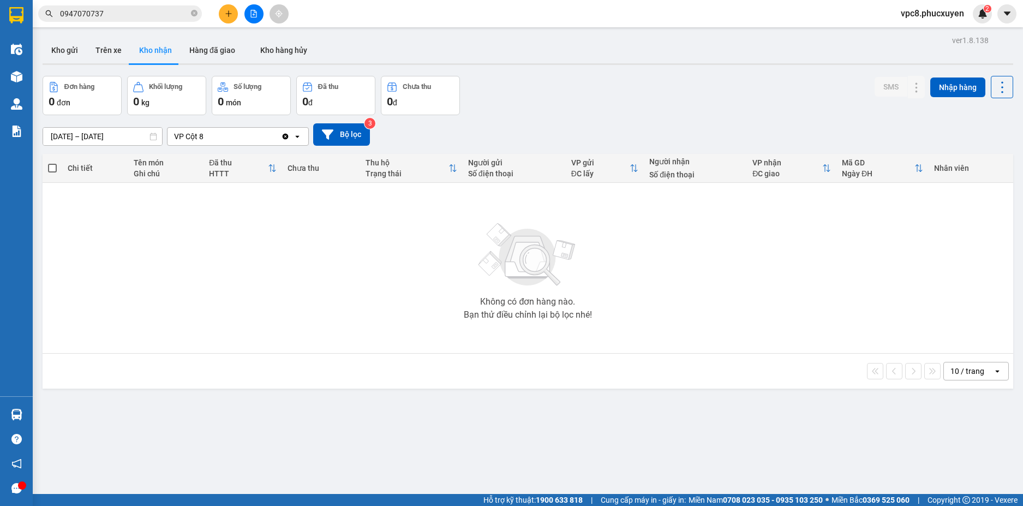
click at [295, 416] on div "ver 1.8.138 Kho gửi Trên xe Kho nhận Hàng đã giao Kho hàng hủy Đơn hàng 0 đơn K…" at bounding box center [527, 286] width 979 height 506
